Goal: Book appointment/travel/reservation

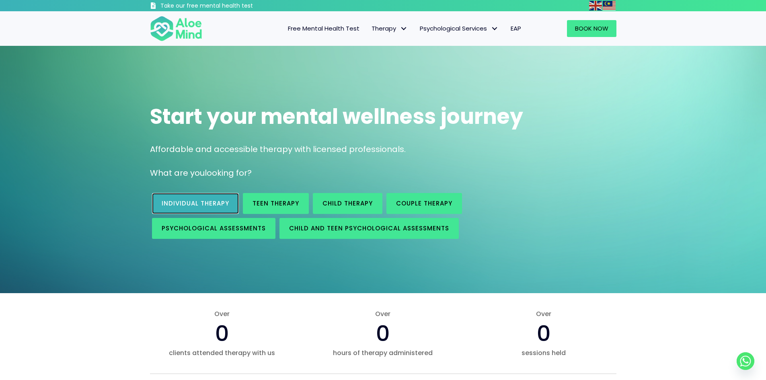
click at [191, 205] on span "Individual therapy" at bounding box center [196, 203] width 68 height 8
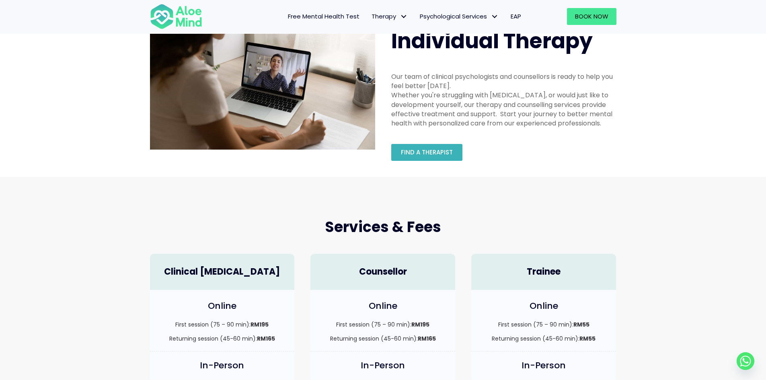
scroll to position [80, 0]
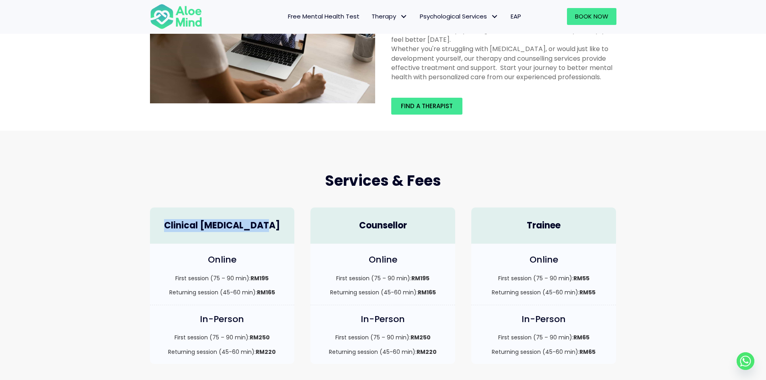
drag, startPoint x: 273, startPoint y: 223, endPoint x: 177, endPoint y: 229, distance: 95.8
click at [177, 228] on h4 "Clinical Psychologist" at bounding box center [222, 225] width 129 height 12
copy h4 "Clinical Psychologist"
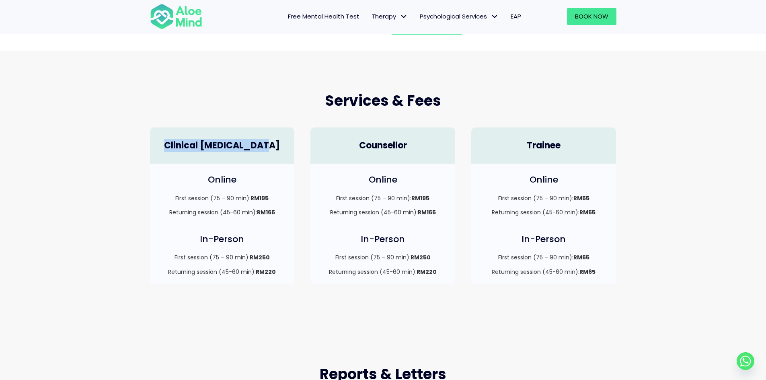
scroll to position [161, 0]
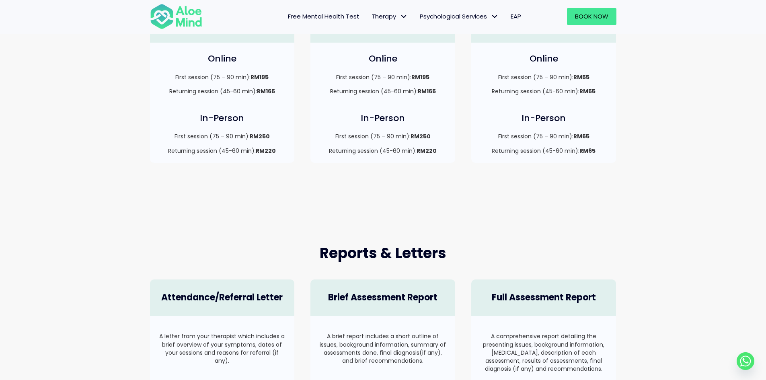
click at [392, 48] on div "Online First session (75 – 90 min): RM195 Returning session (45-60 min): RM165" at bounding box center [382, 73] width 145 height 61
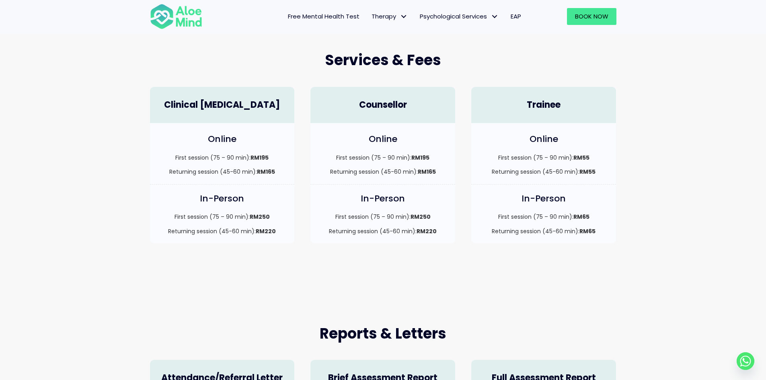
click at [385, 104] on h4 "Counsellor" at bounding box center [382, 105] width 129 height 12
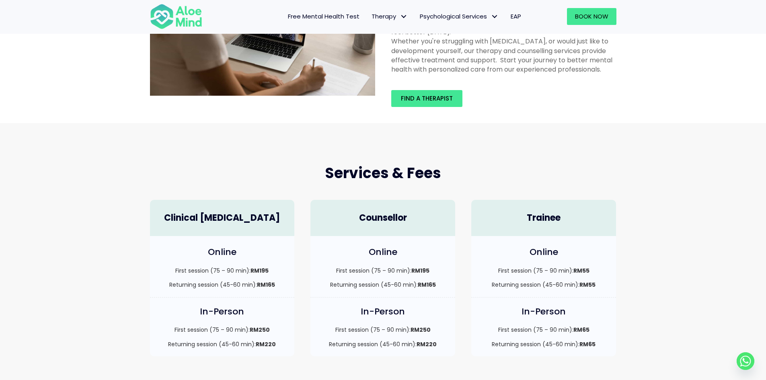
scroll to position [80, 0]
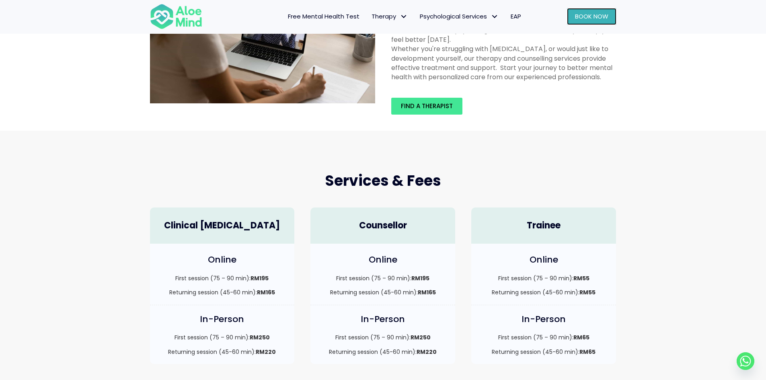
click at [590, 21] on link "Book Now" at bounding box center [591, 16] width 49 height 17
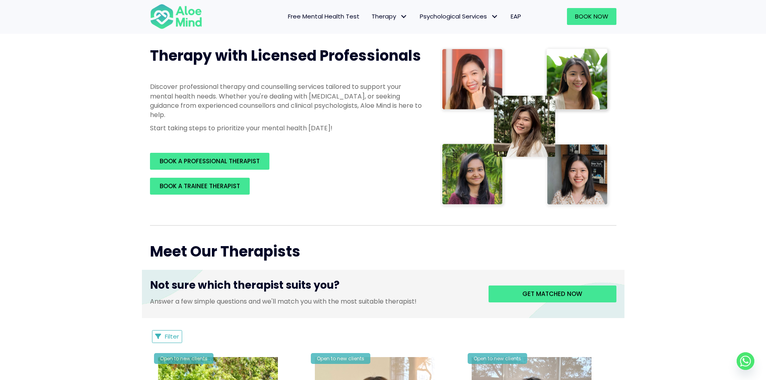
scroll to position [80, 0]
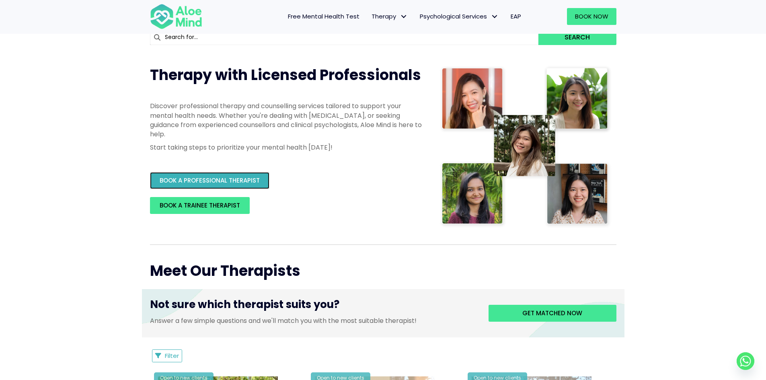
click at [243, 180] on span "BOOK A PROFESSIONAL THERAPIST" at bounding box center [210, 180] width 100 height 8
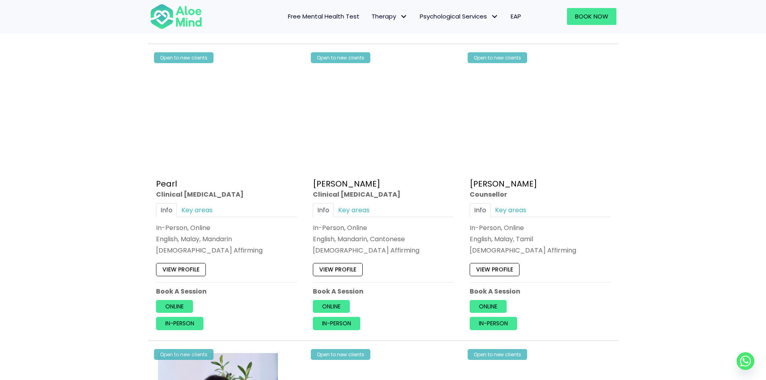
scroll to position [2210, 0]
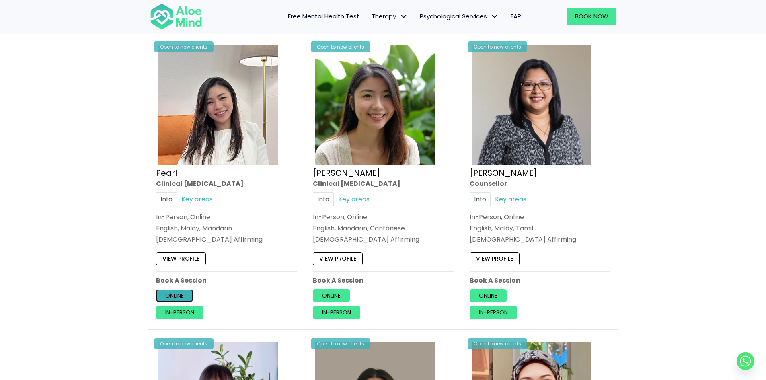
click at [172, 295] on link "Online" at bounding box center [174, 295] width 37 height 13
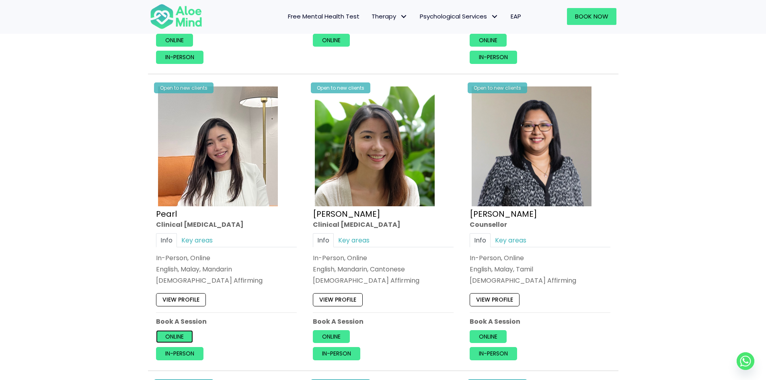
scroll to position [2165, 0]
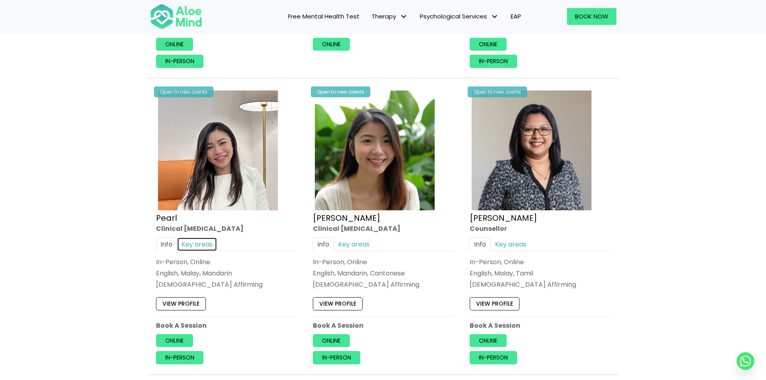
click at [200, 246] on link "Key areas" at bounding box center [197, 244] width 40 height 14
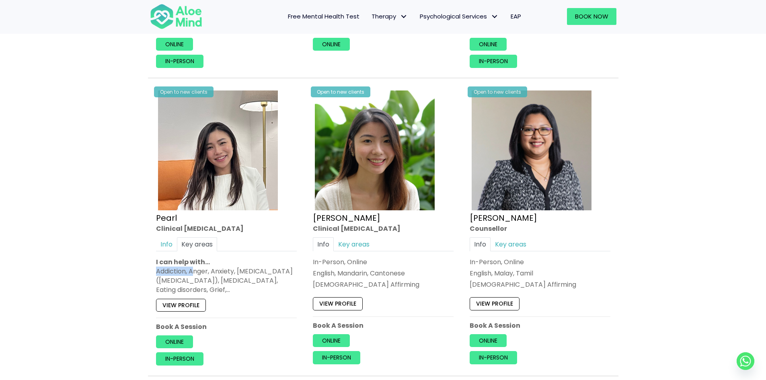
drag, startPoint x: 156, startPoint y: 269, endPoint x: 192, endPoint y: 272, distance: 36.7
click at [192, 272] on div "Addiction, Anger, Anxiety, [MEDICAL_DATA] ([MEDICAL_DATA]), [MEDICAL_DATA], Eat…" at bounding box center [226, 280] width 141 height 28
click at [165, 249] on link "Info" at bounding box center [166, 244] width 21 height 14
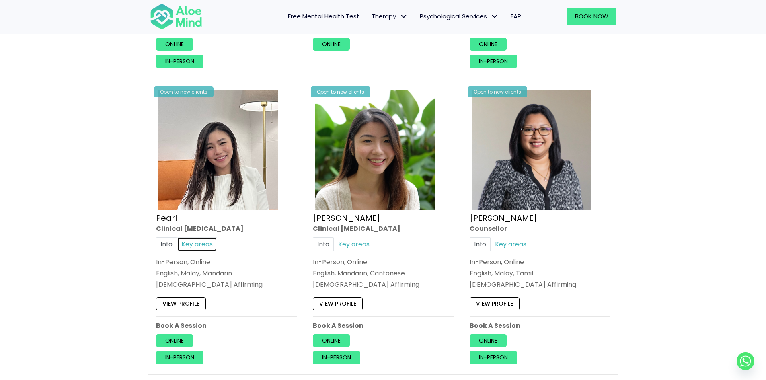
click at [202, 242] on link "Key areas" at bounding box center [197, 244] width 40 height 14
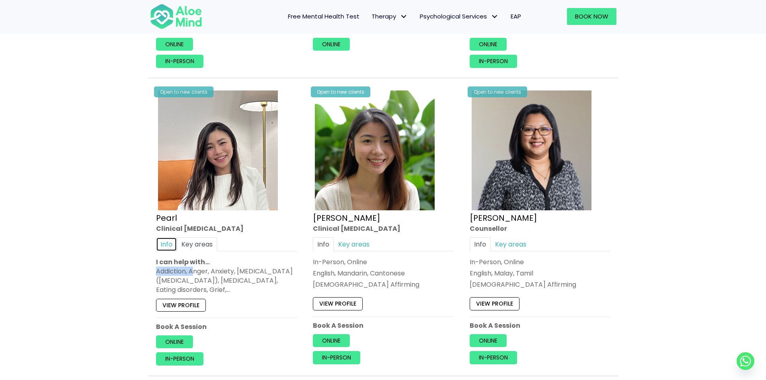
click at [167, 247] on link "Info" at bounding box center [166, 244] width 21 height 14
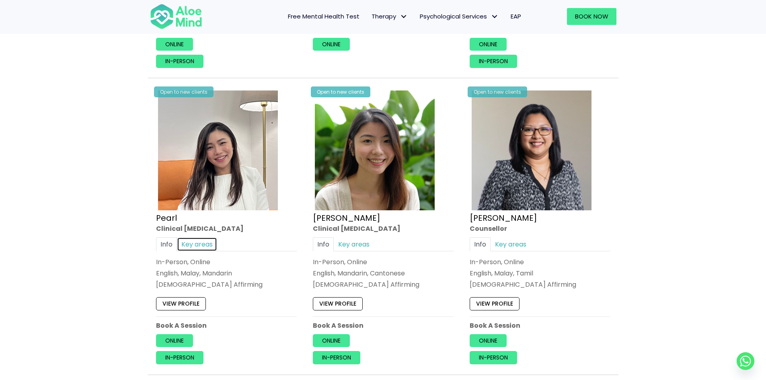
click at [195, 247] on link "Key areas" at bounding box center [197, 244] width 40 height 14
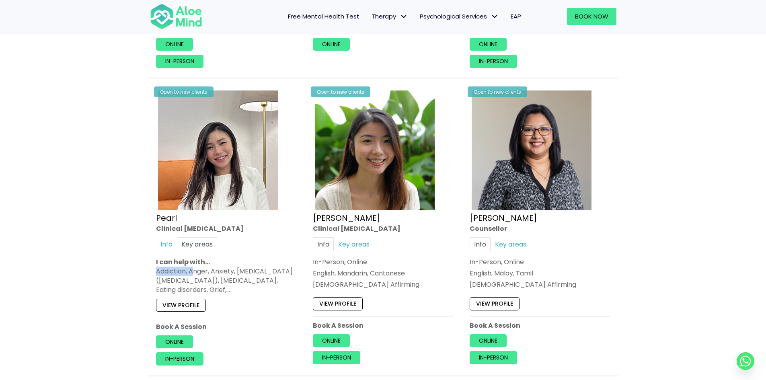
click at [173, 268] on div "Addiction, Anger, Anxiety, [MEDICAL_DATA] ([MEDICAL_DATA]), [MEDICAL_DATA], Eat…" at bounding box center [226, 280] width 141 height 28
drag, startPoint x: 157, startPoint y: 272, endPoint x: 294, endPoint y: 275, distance: 136.7
click at [294, 275] on div "Addiction, Anger, Anxiety, [MEDICAL_DATA] ([MEDICAL_DATA]), [MEDICAL_DATA], Eat…" at bounding box center [226, 280] width 141 height 28
drag, startPoint x: 232, startPoint y: 290, endPoint x: 150, endPoint y: 276, distance: 83.2
click at [150, 276] on div "Open to new clients Pearl Clinical [MEDICAL_DATA] Info Key areas In-Person, Onl…" at bounding box center [226, 226] width 153 height 289
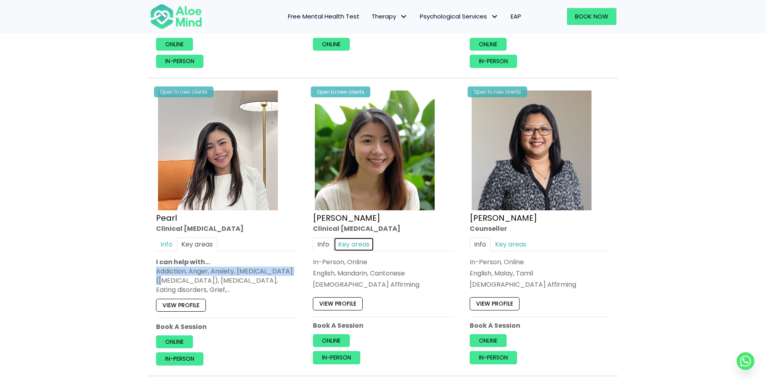
click at [358, 246] on link "Key areas" at bounding box center [354, 244] width 40 height 14
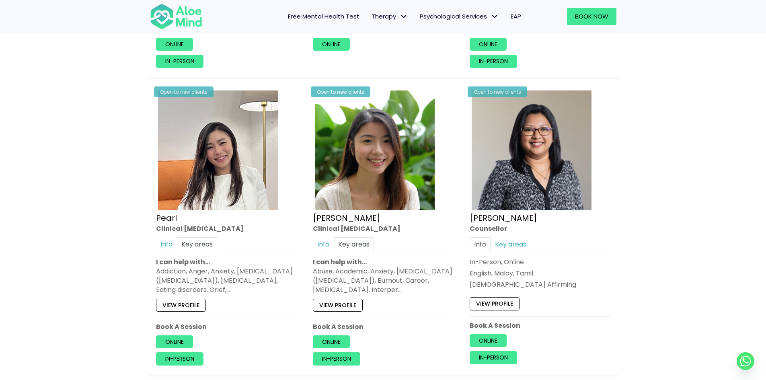
click at [384, 288] on div "Abuse, Academic, Anxiety, [MEDICAL_DATA] ([MEDICAL_DATA]), Burnout, Career, [ME…" at bounding box center [383, 280] width 141 height 28
click at [485, 243] on link "Info" at bounding box center [479, 244] width 21 height 14
click at [172, 247] on link "Info" at bounding box center [166, 244] width 21 height 14
click at [326, 239] on link "Info" at bounding box center [323, 244] width 21 height 14
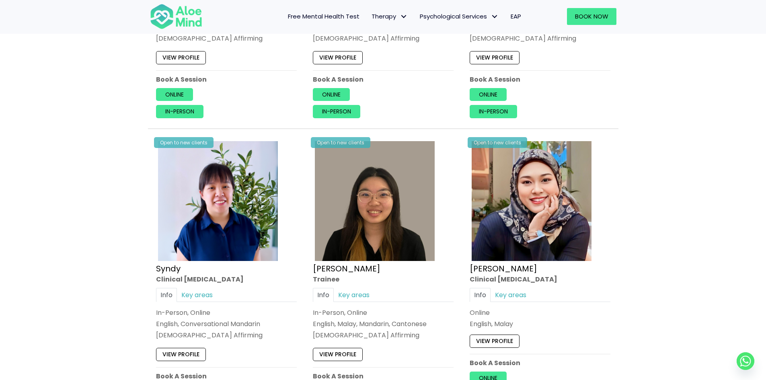
scroll to position [2447, 0]
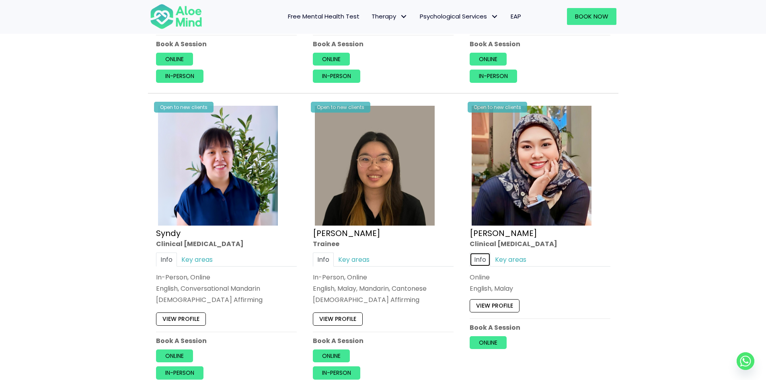
click at [479, 257] on link "Info" at bounding box center [479, 259] width 21 height 14
click at [488, 307] on link "View profile" at bounding box center [494, 305] width 50 height 13
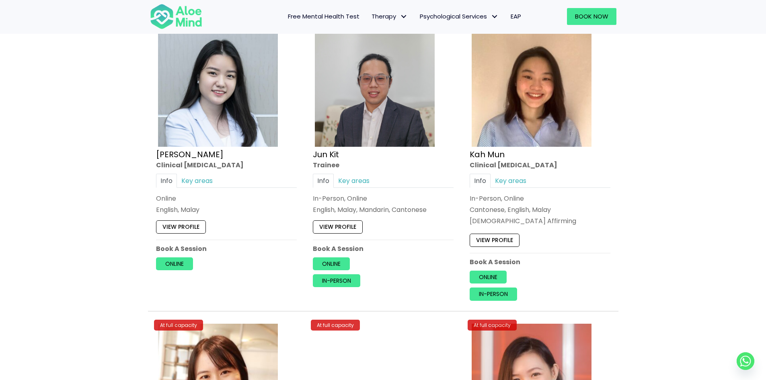
scroll to position [2808, 0]
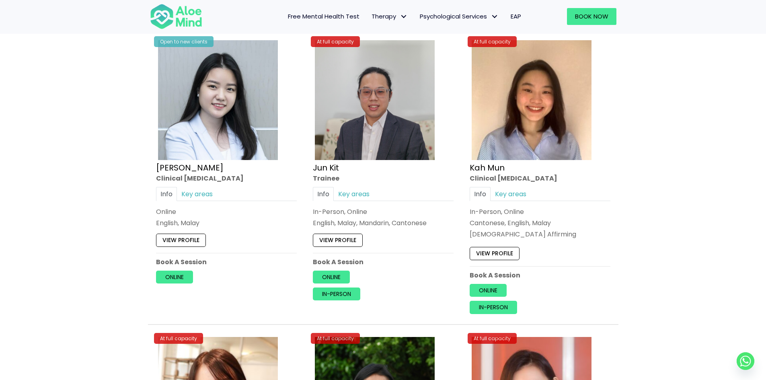
click at [202, 184] on div "Open to new clients [PERSON_NAME] Clinical [MEDICAL_DATA] Info Key areas Online…" at bounding box center [226, 160] width 153 height 257
click at [202, 197] on link "Key areas" at bounding box center [197, 194] width 40 height 14
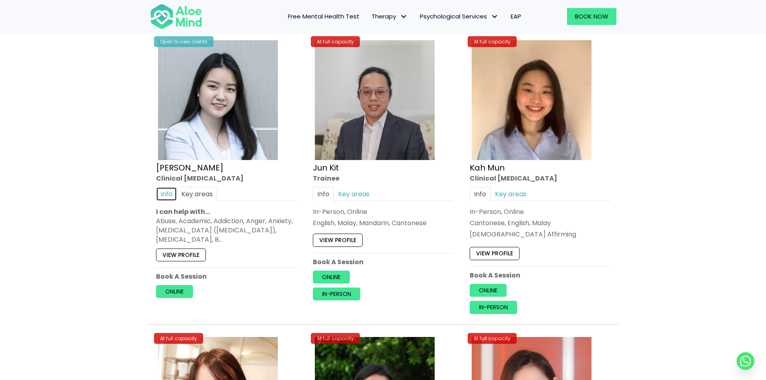
click at [169, 199] on link "Info" at bounding box center [166, 194] width 21 height 14
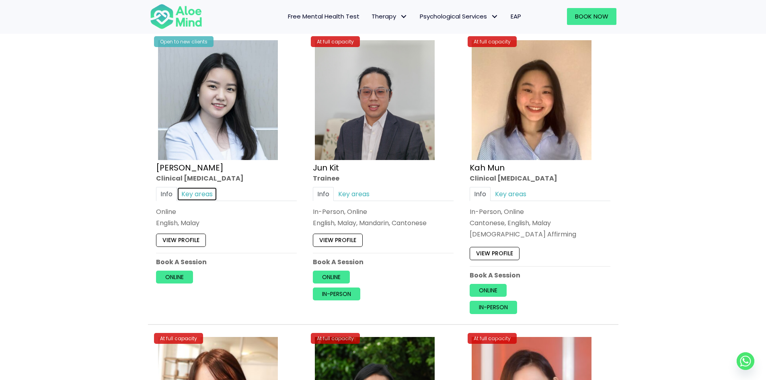
click at [204, 195] on link "Key areas" at bounding box center [197, 194] width 40 height 14
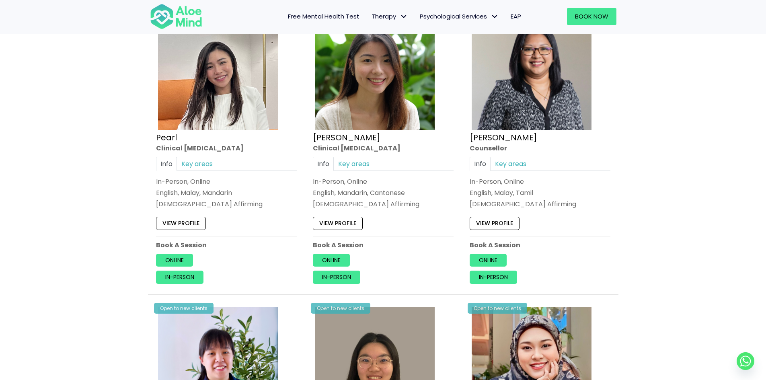
scroll to position [2005, 0]
